Goal: Find specific page/section: Find specific page/section

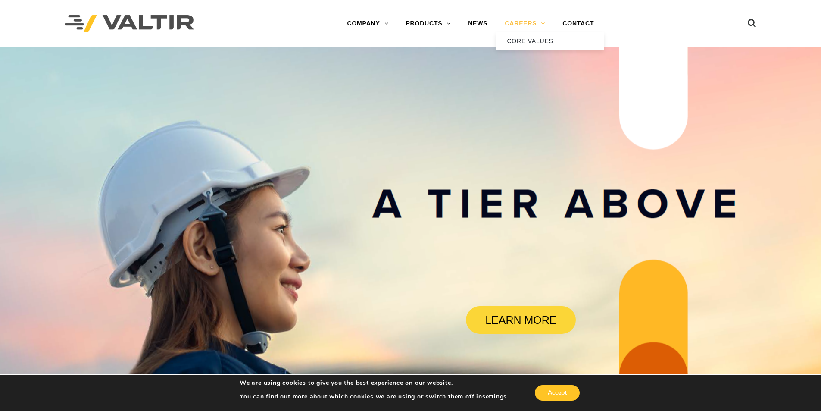
click at [524, 24] on link "CAREERS" at bounding box center [525, 23] width 58 height 17
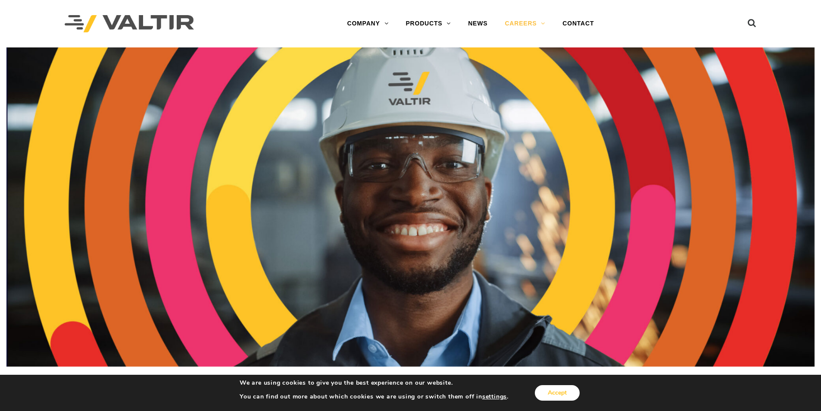
click at [570, 398] on button "Accept" at bounding box center [557, 393] width 45 height 16
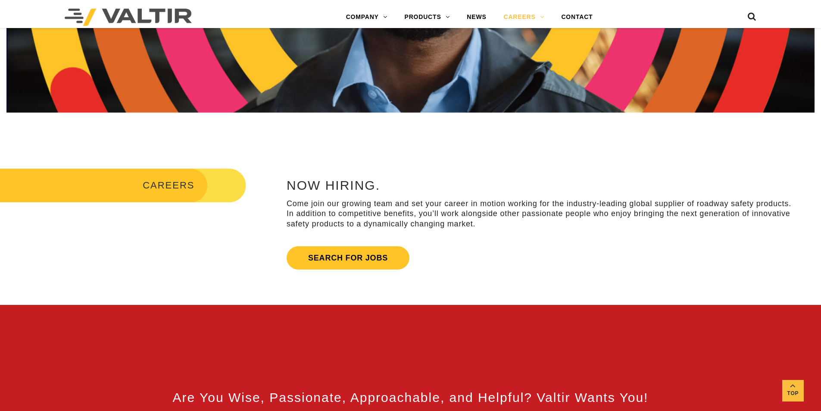
scroll to position [253, 0]
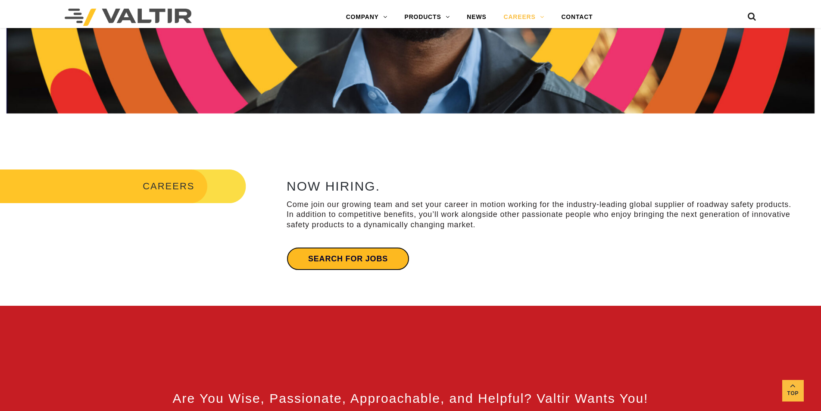
click at [348, 260] on link "Search for jobs" at bounding box center [347, 258] width 123 height 23
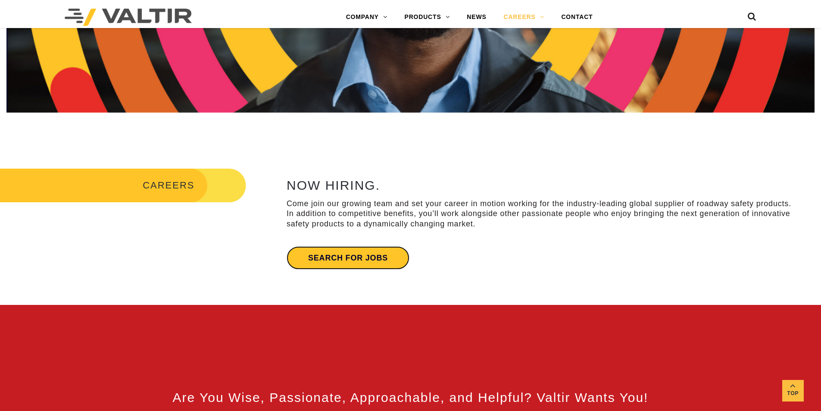
scroll to position [431, 0]
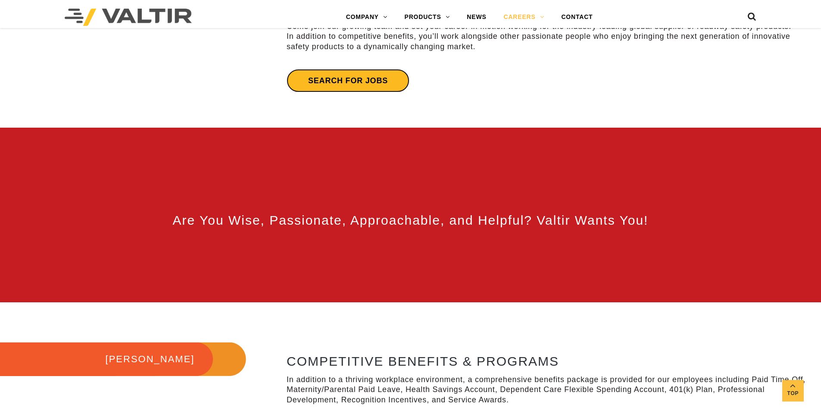
click at [358, 82] on link "Search for jobs" at bounding box center [347, 80] width 123 height 23
